Goal: Find specific page/section: Find specific page/section

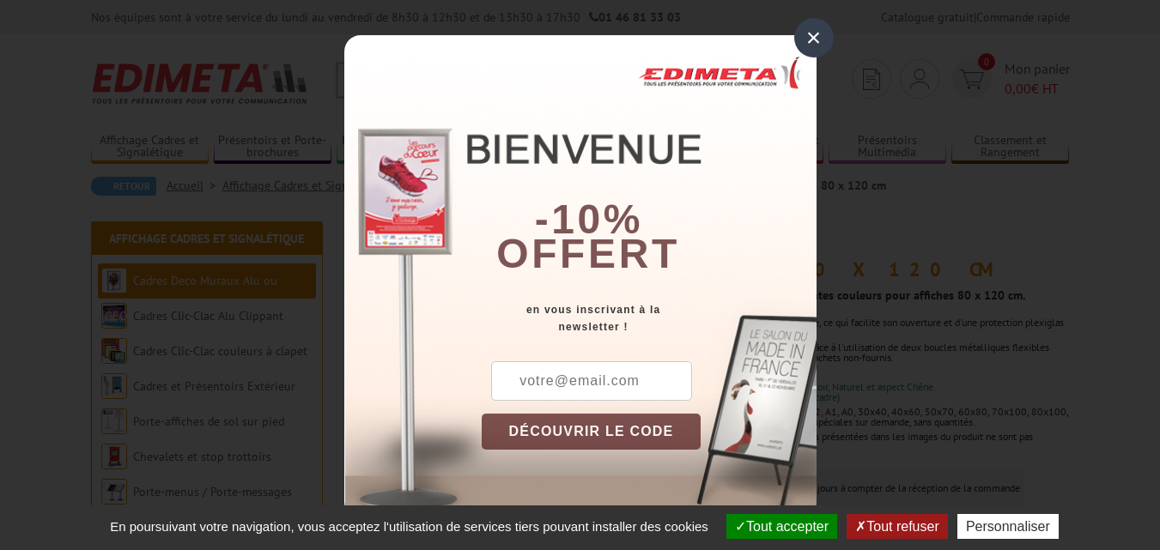
click at [808, 35] on div "×" at bounding box center [813, 37] width 39 height 39
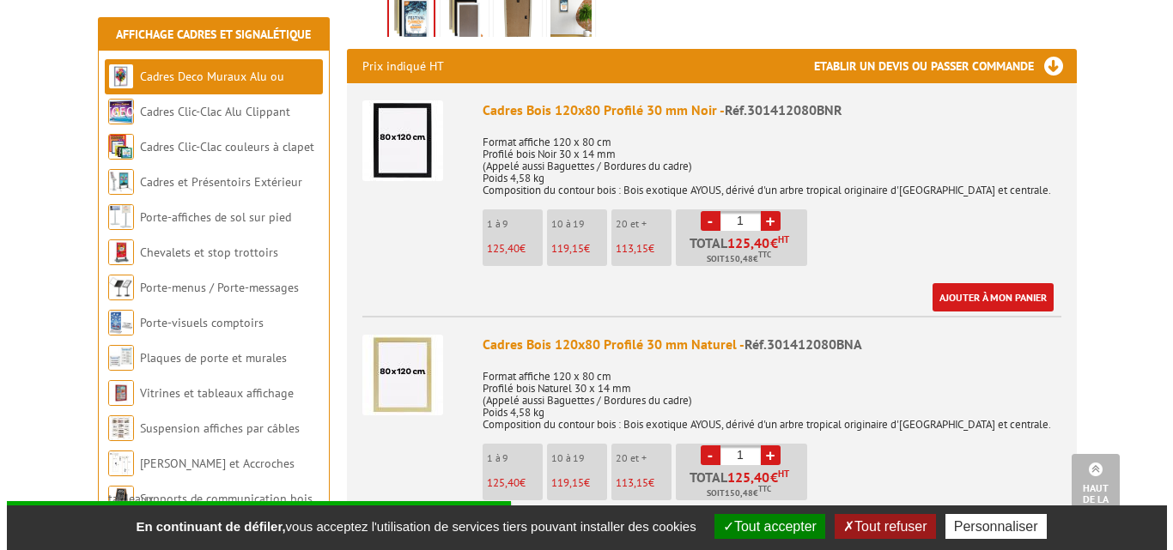
scroll to position [601, 0]
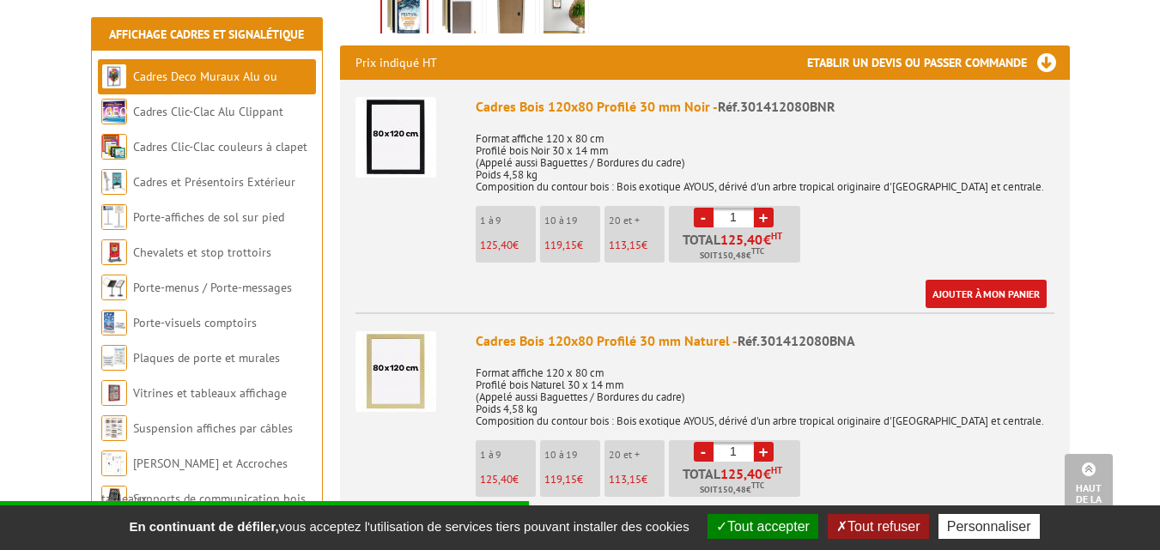
click at [405, 140] on img at bounding box center [395, 137] width 81 height 81
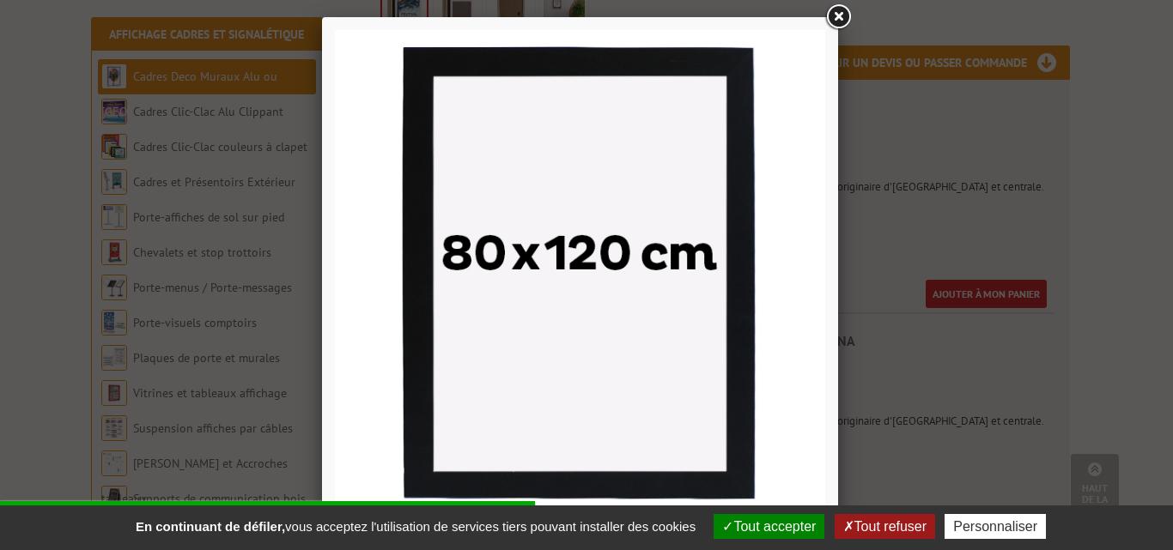
click at [780, 534] on button "Tout accepter" at bounding box center [768, 526] width 111 height 25
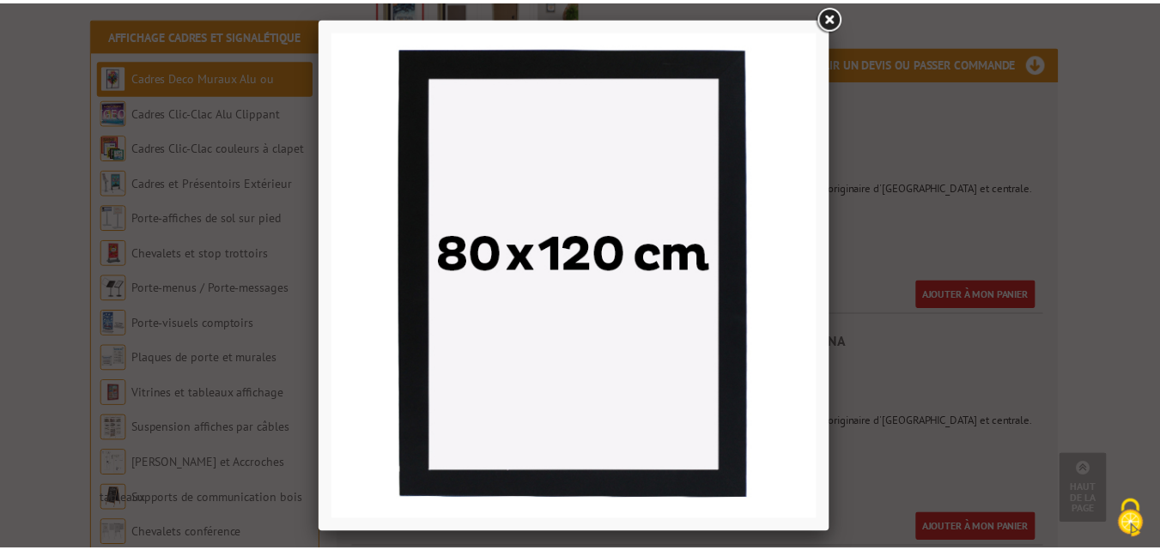
scroll to position [0, 0]
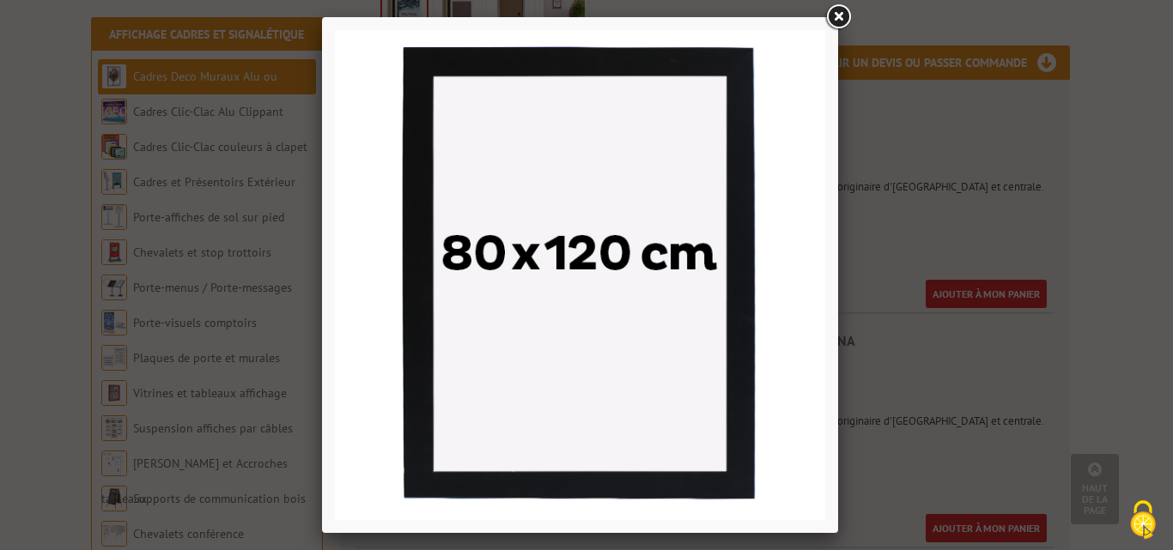
click at [833, 11] on link at bounding box center [837, 17] width 31 height 31
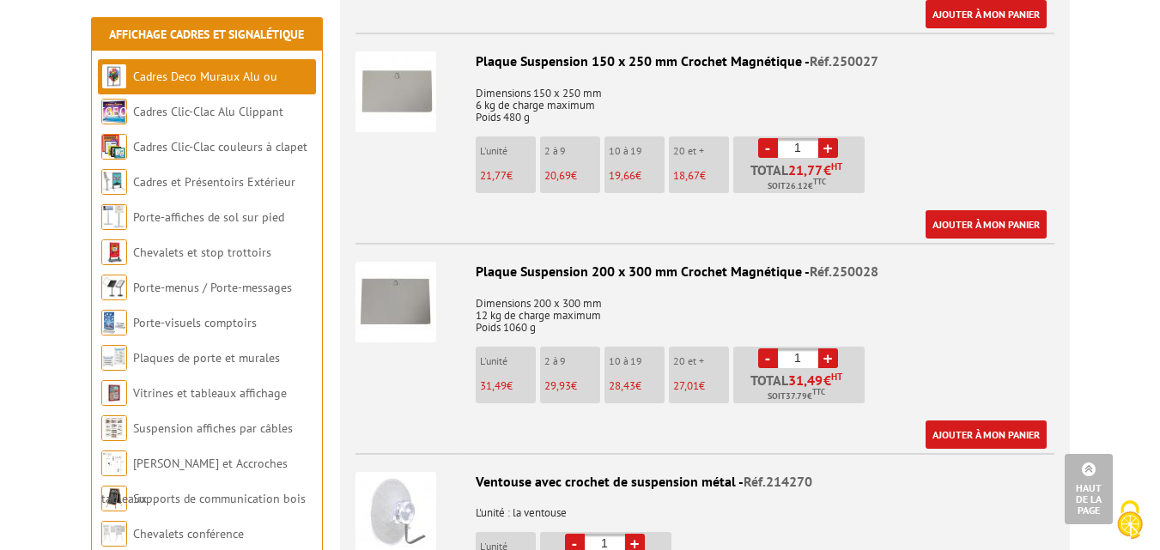
scroll to position [1803, 0]
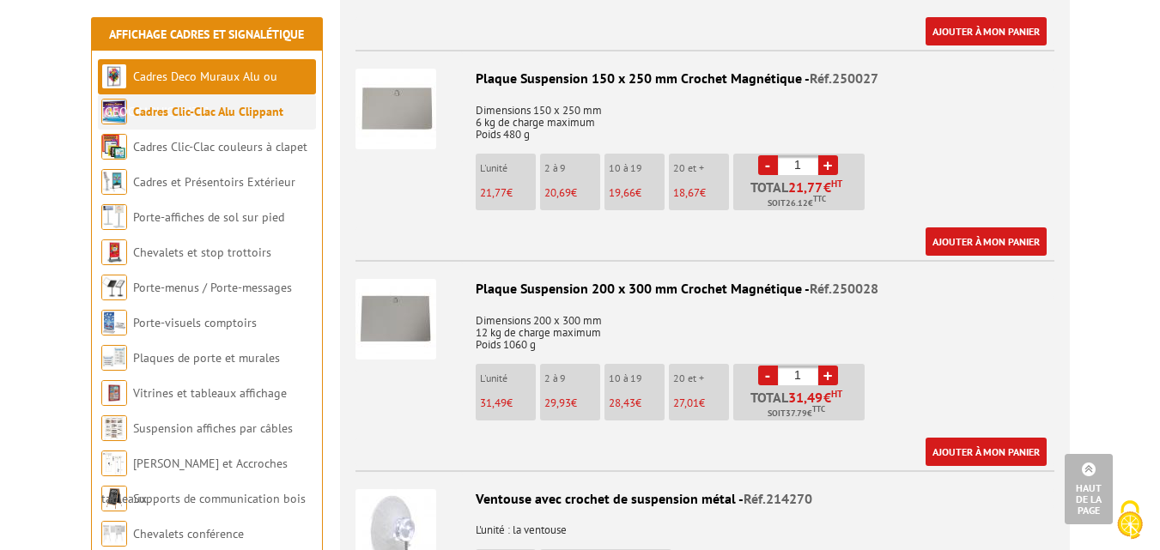
click at [250, 110] on link "Cadres Clic-Clac Alu Clippant" at bounding box center [208, 111] width 150 height 15
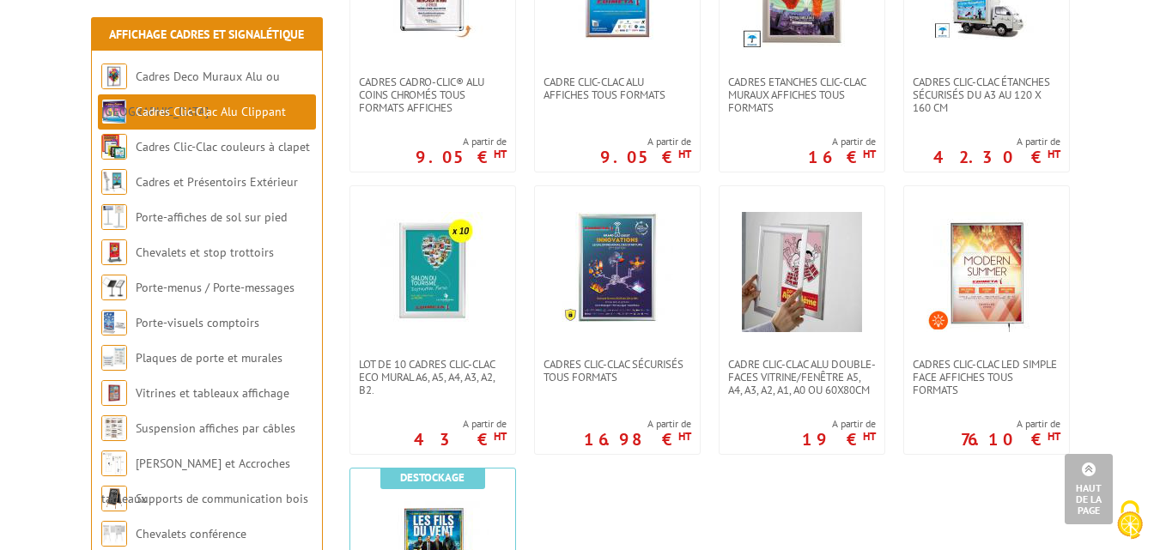
scroll to position [758, 0]
